Goal: Transaction & Acquisition: Purchase product/service

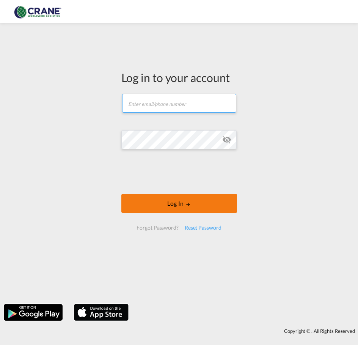
type input "[PERSON_NAME][EMAIL_ADDRESS][DOMAIN_NAME]"
click at [173, 213] on button "Log In" at bounding box center [179, 203] width 116 height 19
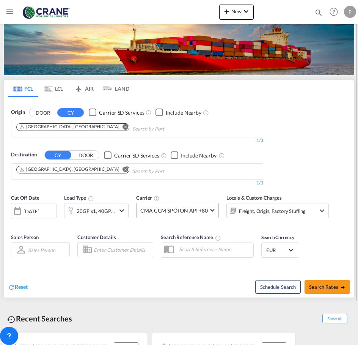
click at [159, 212] on span "CMA CGM SPOTON API +80" at bounding box center [173, 211] width 67 height 8
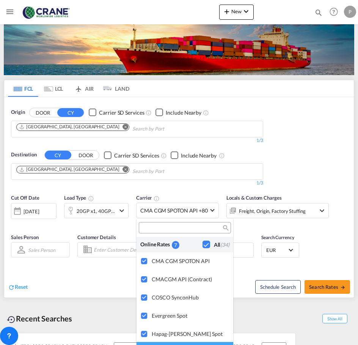
click at [158, 232] on div at bounding box center [185, 227] width 92 height 11
click at [156, 226] on input "search" at bounding box center [182, 227] width 82 height 7
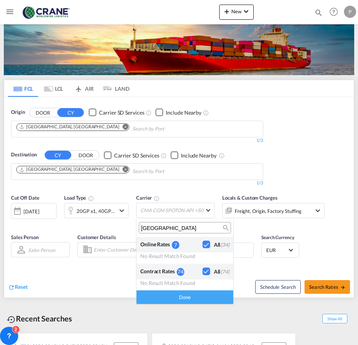
drag, startPoint x: 189, startPoint y: 228, endPoint x: 111, endPoint y: 229, distance: 78.5
click at [111, 229] on body "Analytics Reports Dashboard Rate Search Enquiries Quotes Bookings" at bounding box center [179, 172] width 358 height 345
type input "i"
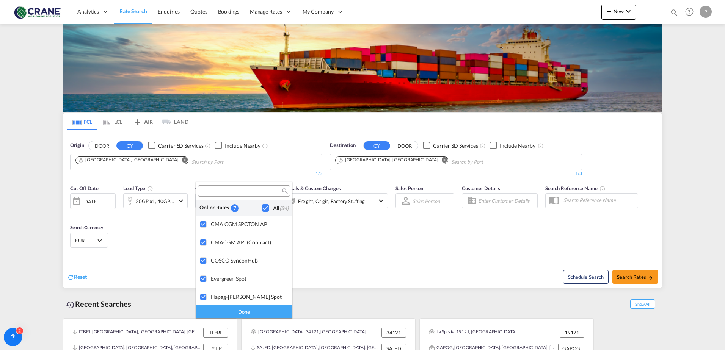
click at [262, 209] on div "Checkbox No Ink" at bounding box center [266, 208] width 8 height 8
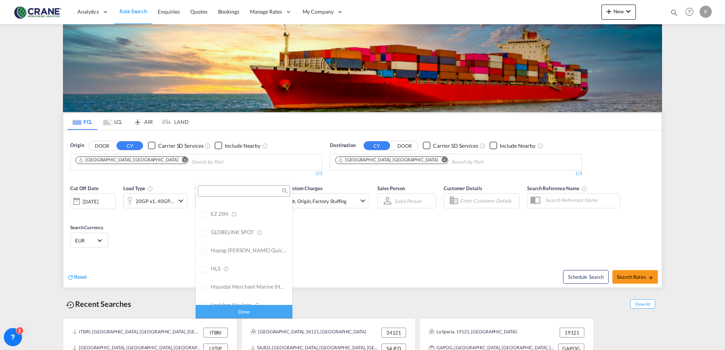
scroll to position [265, 0]
click at [234, 313] on div "Done" at bounding box center [244, 311] width 97 height 13
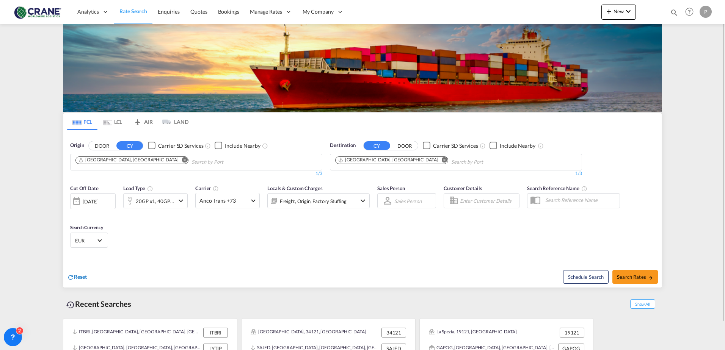
click at [75, 278] on span "Reset" at bounding box center [80, 277] width 13 height 6
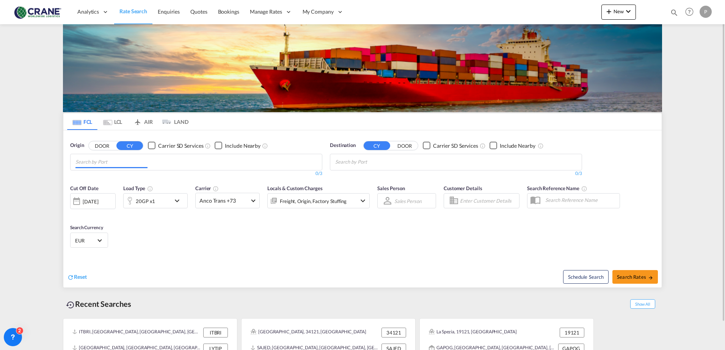
click at [89, 162] on input "Chips input." at bounding box center [111, 162] width 72 height 12
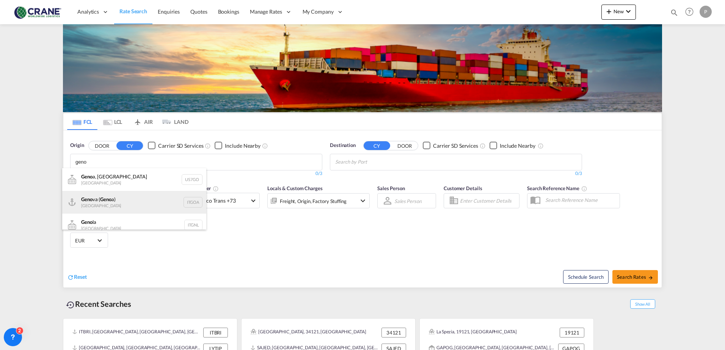
type input "geno"
drag, startPoint x: 130, startPoint y: 200, endPoint x: 182, endPoint y: 186, distance: 53.8
click at [129, 200] on div "Geno va ( Geno a) [GEOGRAPHIC_DATA] ITGOA" at bounding box center [134, 202] width 144 height 23
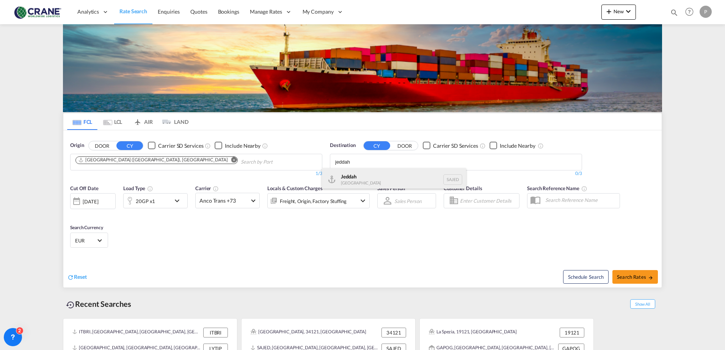
type input "jeddah"
drag, startPoint x: 359, startPoint y: 175, endPoint x: 317, endPoint y: 191, distance: 44.5
click at [358, 176] on div "Jeddah [GEOGRAPHIC_DATA] SAJED" at bounding box center [394, 179] width 144 height 23
click at [251, 201] on md-select-value "Anco Trans +73" at bounding box center [228, 200] width 64 height 15
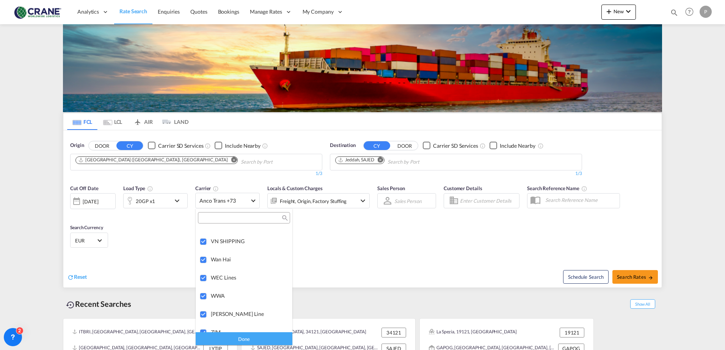
scroll to position [1892, 0]
click at [393, 261] on md-backdrop at bounding box center [362, 175] width 725 height 350
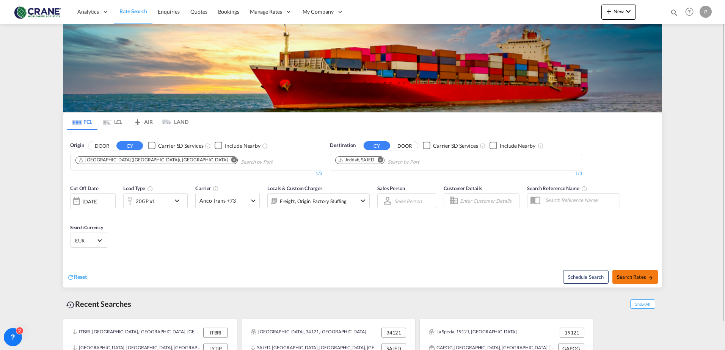
click at [631, 276] on span "Search Rates" at bounding box center [635, 277] width 36 height 6
type input "ITGOA to SAJED / [DATE]"
